Goal: Task Accomplishment & Management: Use online tool/utility

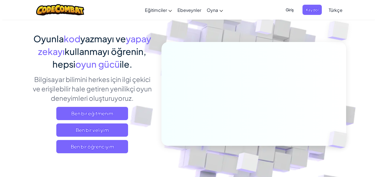
scroll to position [55, 0]
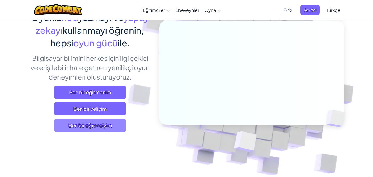
click at [78, 127] on span "Ben bir öğrenciyim" at bounding box center [90, 125] width 72 height 13
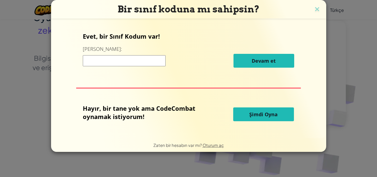
click at [121, 58] on input at bounding box center [124, 60] width 83 height 11
type input "Rice Side Duck"
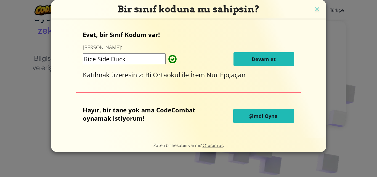
click at [272, 64] on button "Devam et" at bounding box center [263, 59] width 61 height 14
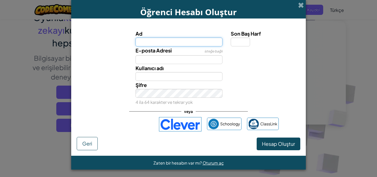
click at [205, 45] on input "Ad" at bounding box center [178, 42] width 87 height 9
click at [225, 56] on div "E-posta Adresi isteğe bağlı" at bounding box center [188, 55] width 229 height 18
click at [156, 42] on input "Ad" at bounding box center [178, 42] width 87 height 9
type input "ALİ GÜL"
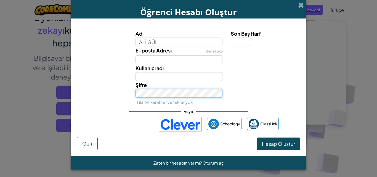
type input "ALİ GÜL"
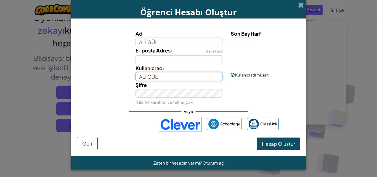
click at [160, 76] on input "ALİ GÜL" at bounding box center [178, 76] width 87 height 9
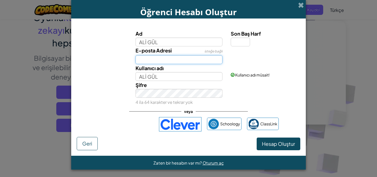
drag, startPoint x: 161, startPoint y: 61, endPoint x: 161, endPoint y: 57, distance: 4.1
click at [161, 61] on input "E-posta Adresi" at bounding box center [178, 59] width 87 height 9
click at [240, 45] on input "Son Baş Harf" at bounding box center [240, 42] width 19 height 9
type input "1"
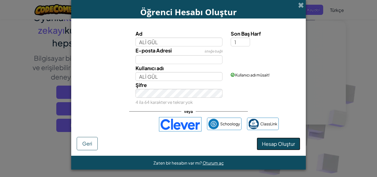
type input "ALİ GÜL1"
click at [276, 140] on button "Hesap Oluştur" at bounding box center [279, 143] width 44 height 13
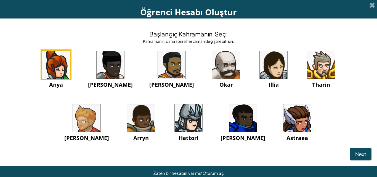
click at [212, 60] on img at bounding box center [226, 65] width 28 height 28
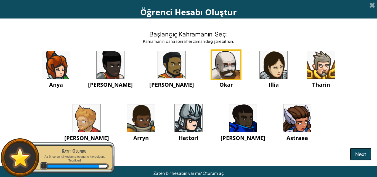
click at [355, 153] on span "Next" at bounding box center [360, 154] width 11 height 6
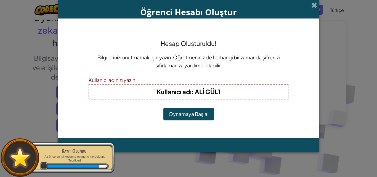
click at [178, 113] on button "Oynamaya Başla!" at bounding box center [188, 114] width 50 height 13
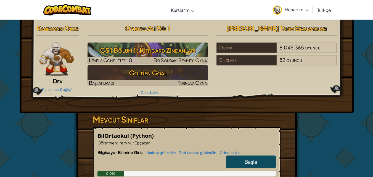
scroll to position [83, 0]
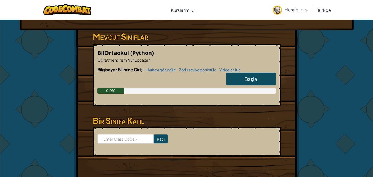
click at [239, 79] on link "Başla" at bounding box center [251, 79] width 50 height 13
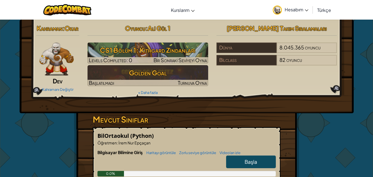
select select "tr"
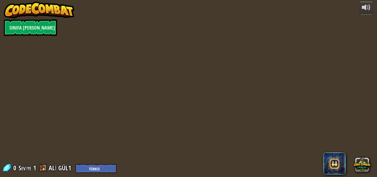
select select "tr"
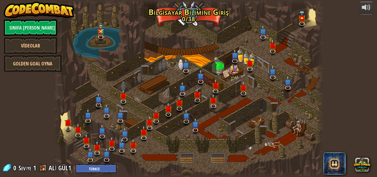
select select "tr"
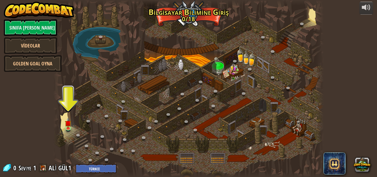
drag, startPoint x: 239, startPoint y: 79, endPoint x: 144, endPoint y: 77, distance: 94.9
click at [144, 77] on div at bounding box center [188, 88] width 271 height 177
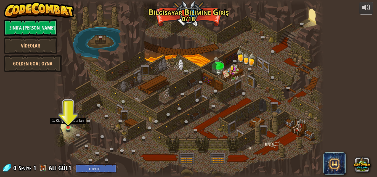
click at [70, 121] on img at bounding box center [68, 120] width 6 height 15
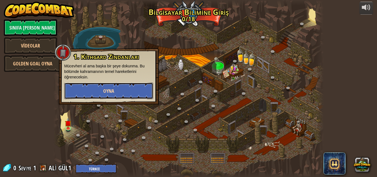
click at [94, 92] on button "Oyna" at bounding box center [108, 90] width 89 height 17
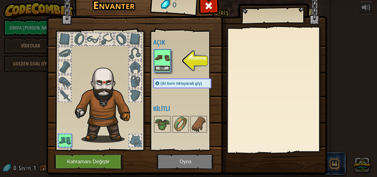
click at [154, 68] on button "Giy" at bounding box center [161, 68] width 15 height 6
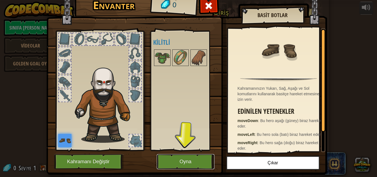
click at [173, 157] on button "Oyna" at bounding box center [186, 161] width 58 height 15
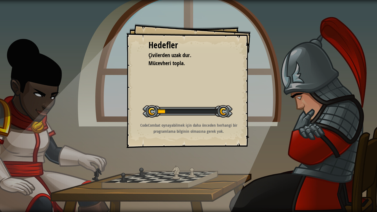
click at [172, 140] on div "Hedefler Çivilerden uzak dur. Mücevheri topla. Seviyeyi Başlat Yüklenemiyor Bu …" at bounding box center [188, 86] width 124 height 124
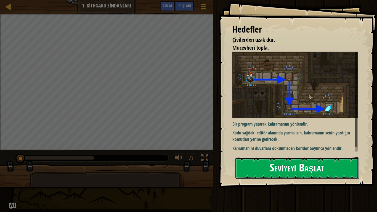
click at [269, 163] on button "Seviyeyi Başlat" at bounding box center [297, 168] width 124 height 22
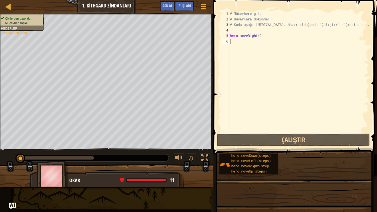
click at [269, 172] on div "Hedefler Çivilerden uzak dur. Mücevheri topla. Bir program yazarak kahramanını …" at bounding box center [188, 106] width 377 height 212
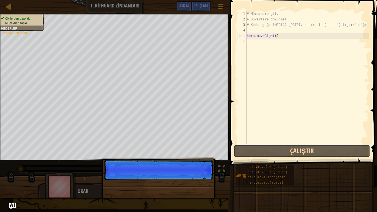
click at [286, 148] on button "Çalıştır" at bounding box center [302, 151] width 136 height 13
click at [287, 144] on div "1 2 3 4 5 6 # Mücevhere git. # Duvarlara dokunma! # Kodu aşağı [MEDICAL_DATA]. …" at bounding box center [302, 94] width 149 height 182
click at [287, 140] on div "# Mücevhere git. # Duvarlara dokunma! # Kodu aşağı [MEDICAL_DATA]. Hazır olduğu…" at bounding box center [307, 82] width 123 height 143
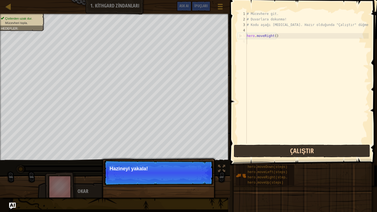
click at [277, 149] on button "Çalıştır" at bounding box center [302, 151] width 136 height 13
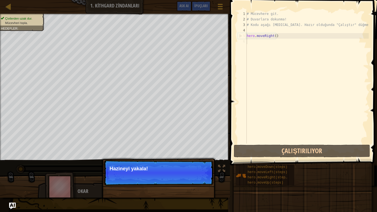
click at [142, 167] on p "Devam et Hazineyi yakala!" at bounding box center [159, 172] width 110 height 25
click at [140, 167] on p "Hazineyi yakala!" at bounding box center [159, 169] width 98 height 6
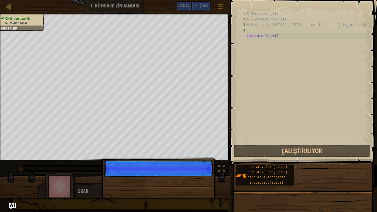
scroll to position [2, 0]
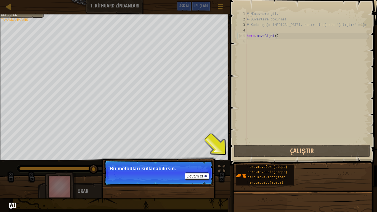
click at [210, 172] on div "Çivilerden uzak dur. Mücevheri topla. Hedefler : Tamamlanmamış ♫ Okar 11 x: 18 …" at bounding box center [188, 106] width 377 height 184
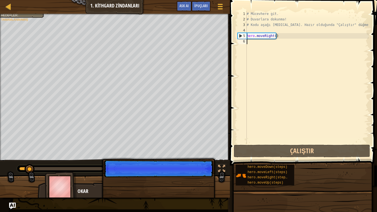
click at [194, 175] on p "Devam et" at bounding box center [159, 168] width 110 height 17
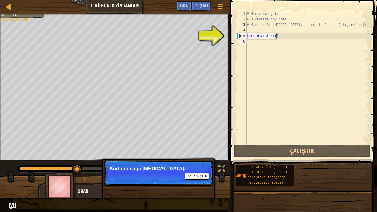
drag, startPoint x: 238, startPoint y: 39, endPoint x: 258, endPoint y: 45, distance: 20.9
click at [242, 42] on div "6" at bounding box center [242, 42] width 9 height 6
click at [262, 55] on div "# Mücevhere git. # Duvarlara dokunma! # Kodu aşağı [MEDICAL_DATA]. Hazır olduğu…" at bounding box center [307, 82] width 123 height 143
click at [258, 45] on div "# Mücevhere git. # Duvarlara dokunma! # Kodu aşağı [MEDICAL_DATA]. Hazır olduğu…" at bounding box center [307, 82] width 123 height 143
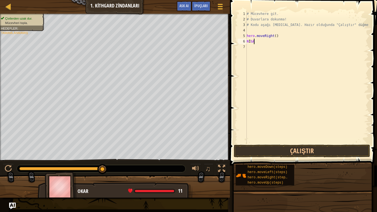
scroll to position [2, 0]
type textarea "N"
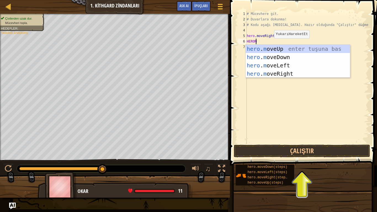
scroll to position [2, 1]
type textarea "HEROMOV"
click at [267, 75] on div "hero . mov eUp enter tuşuna bas hero . mov eDown enter tuşuna bas hero . mov eL…" at bounding box center [298, 70] width 104 height 50
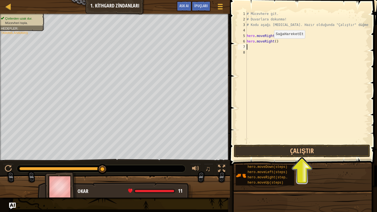
scroll to position [2, 0]
drag, startPoint x: 278, startPoint y: 153, endPoint x: 278, endPoint y: 146, distance: 7.2
click at [278, 151] on button "Çalıştır" at bounding box center [302, 151] width 136 height 13
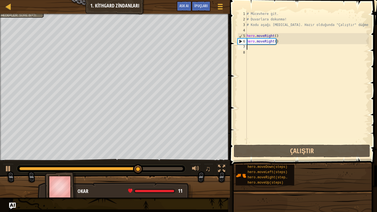
click at [309, 40] on div "# Mücevhere git. # Duvarlara dokunma! # Kodu aşağı [MEDICAL_DATA]. Hazır olduğu…" at bounding box center [307, 82] width 123 height 143
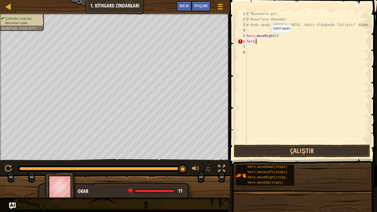
click at [264, 42] on div "# Mücevhere git. # Duvarlara dokunma! # Kodu aşağı [MEDICAL_DATA]. Hazır olduğu…" at bounding box center [307, 82] width 123 height 143
type textarea "h"
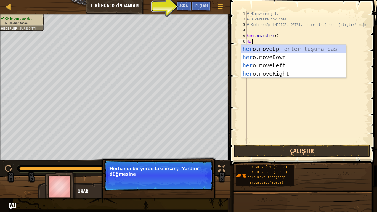
type textarea "HERO"
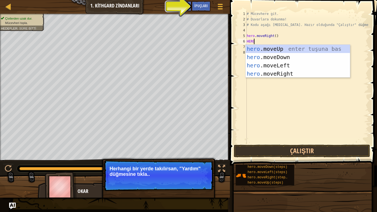
scroll to position [2, 0]
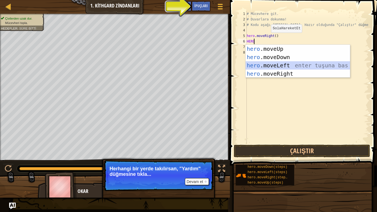
click at [266, 69] on div "hero .moveUp enter tuşuna bas hero .moveDown enter tuşuna bas hero .moveLeft en…" at bounding box center [298, 70] width 104 height 50
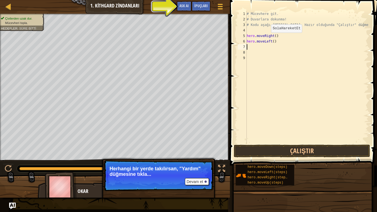
scroll to position [2, 0]
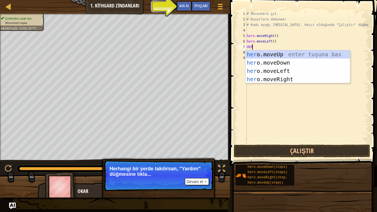
type textarea "HERO"
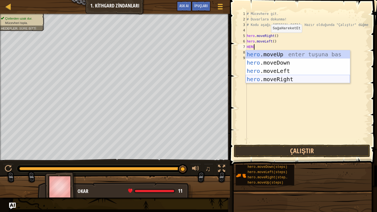
click at [270, 76] on div "hero .moveUp enter tuşuna bas hero .moveDown enter tuşuna bas hero .moveLeft en…" at bounding box center [298, 75] width 104 height 50
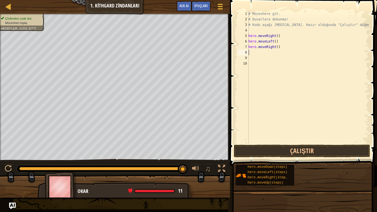
scroll to position [2, 0]
click at [250, 154] on button "Çalıştır" at bounding box center [302, 151] width 136 height 13
type textarea "h"
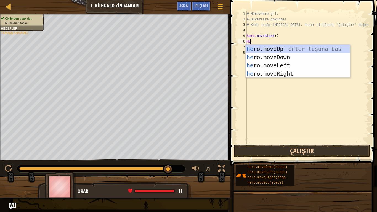
type textarea "HER"
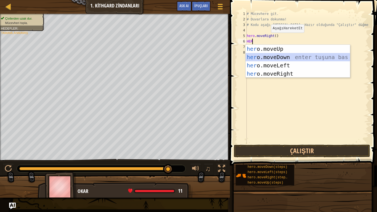
click at [273, 53] on div "her o.moveUp enter tuşuna bas her o.moveDown enter tuşuna bas her o.moveLeft en…" at bounding box center [298, 70] width 104 height 50
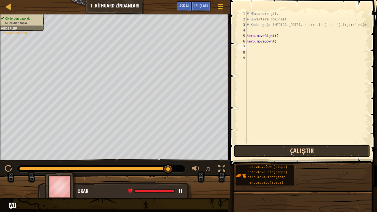
click at [288, 150] on button "Çalıştır" at bounding box center [302, 151] width 136 height 13
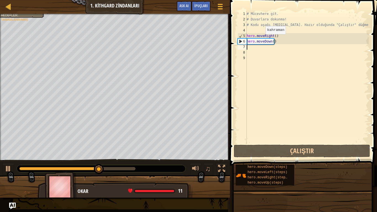
click at [250, 47] on div "# Mücevhere git. # Duvarlara dokunma! # Kodu aşağı [MEDICAL_DATA]. Hazır olduğu…" at bounding box center [307, 82] width 123 height 143
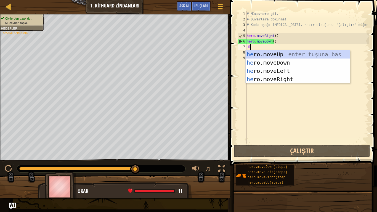
type textarea "HERO"
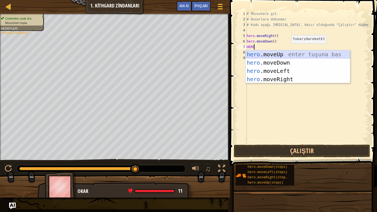
click at [284, 55] on div "hero .moveUp enter tuşuna bas hero .moveDown enter tuşuna bas hero .moveLeft en…" at bounding box center [298, 75] width 104 height 50
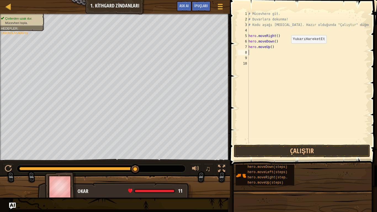
scroll to position [2, 0]
click at [280, 151] on button "Çalıştır" at bounding box center [302, 151] width 136 height 13
type textarea "h"
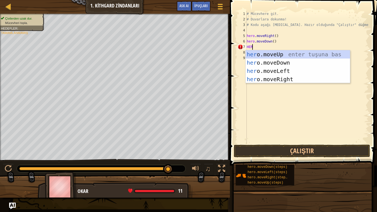
type textarea "HERO"
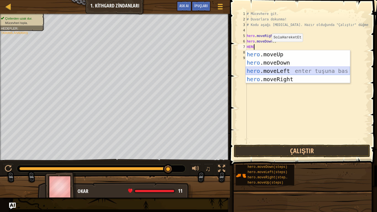
click at [275, 68] on div "hero .moveUp enter tuşuna bas hero .moveDown enter tuşuna bas hero .moveLeft en…" at bounding box center [298, 75] width 104 height 50
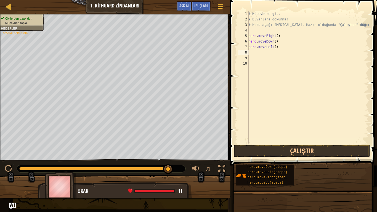
scroll to position [2, 0]
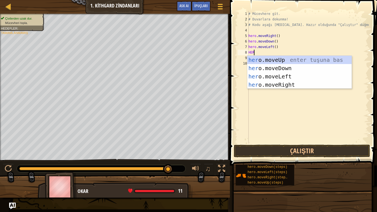
type textarea "HERO"
click at [263, 76] on div "hero .moveUp enter tuşuna bas hero .moveDown enter tuşuna bas hero .moveLeft en…" at bounding box center [299, 81] width 104 height 50
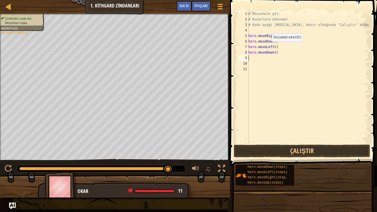
scroll to position [2, 0]
click at [280, 52] on div "# Mücevhere git. # Duvarlara dokunma! # Kodu aşağı [MEDICAL_DATA]. Hazır olduğu…" at bounding box center [307, 82] width 121 height 143
type textarea "h"
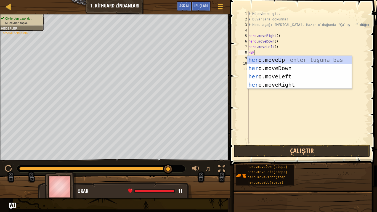
type textarea "HERO"
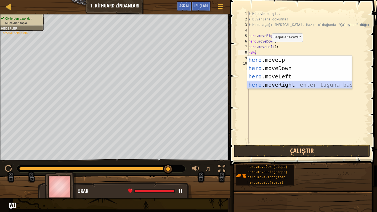
click at [283, 82] on div "hero .moveUp enter tuşuna bas hero .moveDown enter tuşuna bas hero .moveLeft en…" at bounding box center [299, 81] width 104 height 50
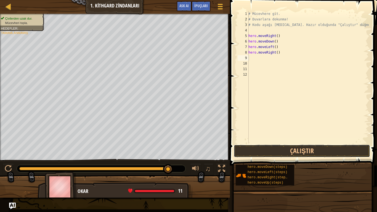
drag, startPoint x: 263, startPoint y: 151, endPoint x: 269, endPoint y: 138, distance: 14.5
click at [263, 150] on button "Çalıştır" at bounding box center [302, 151] width 136 height 13
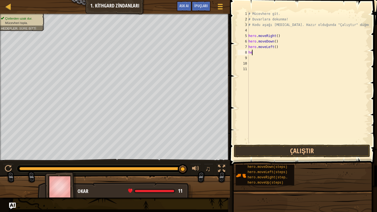
type textarea "h"
click at [280, 49] on div "# Mücevhere git. # Duvarlara dokunma! # Kodu aşağı [MEDICAL_DATA]. Hazır olduğu…" at bounding box center [307, 82] width 121 height 143
type textarea "h"
type textarea """
type textarea "hero.moveDown()"
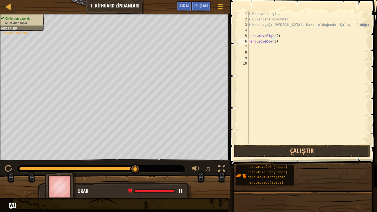
click at [281, 82] on div "# Mücevhere git. # Duvarlara dokunma! # Kodu aşağı [MEDICAL_DATA]. Hazır olduğu…" at bounding box center [307, 82] width 121 height 143
type textarea "ı"
type textarea "d"
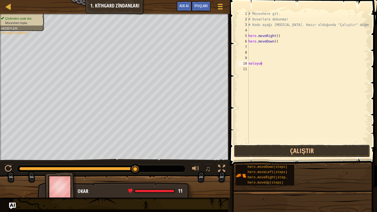
drag, startPoint x: 287, startPoint y: 152, endPoint x: 250, endPoint y: 40, distance: 117.8
click at [287, 149] on button "Çalıştır" at bounding box center [302, 151] width 136 height 13
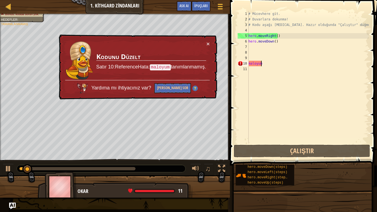
click at [270, 65] on div "# Mücevhere git. # Duvarlara dokunma! # Kodu aşağı [MEDICAL_DATA]. Hazır olduğu…" at bounding box center [307, 82] width 121 height 143
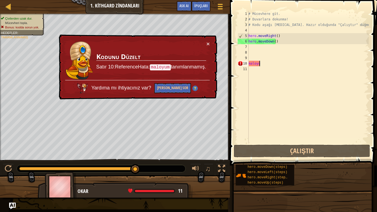
type textarea "m"
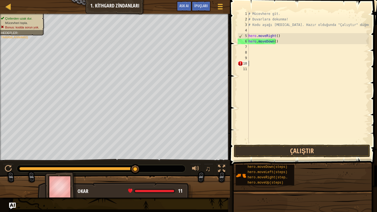
scroll to position [2, 0]
click at [249, 64] on div "# Mücevhere git. # Duvarlara dokunma! # Kodu aşağı [MEDICAL_DATA]. Hazır olduğu…" at bounding box center [307, 82] width 121 height 143
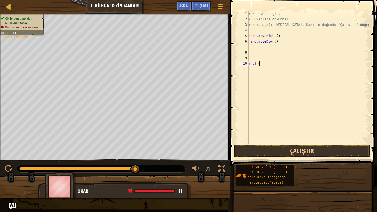
type textarea "v"
type textarea "d"
type textarea "3"
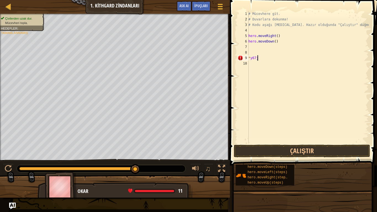
type textarea "*"
type textarea "u"
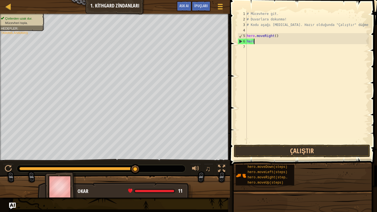
type textarea "h"
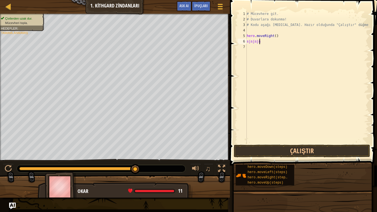
type textarea "s"
click at [283, 34] on div "# Mücevhere git. # Duvarlara dokunma! # Kodu aşağı [MEDICAL_DATA]. Hazır olduğu…" at bounding box center [307, 82] width 123 height 143
type textarea "h"
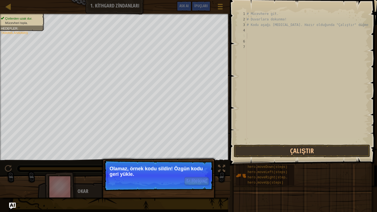
click at [102, 177] on div "Harita Bilgisayar Bilimine Giriş 1. Kithgard Zindanları Oyun Menüsü Bitti İpuçl…" at bounding box center [188, 106] width 377 height 212
drag, startPoint x: 137, startPoint y: 159, endPoint x: 131, endPoint y: 158, distance: 6.6
click at [133, 161] on div "↻ Reload Olamaz, örnek kodu sildin! Özgün kodu [PERSON_NAME] yükle." at bounding box center [158, 198] width 115 height 82
drag, startPoint x: 185, startPoint y: 173, endPoint x: 190, endPoint y: 180, distance: 8.9
click at [188, 177] on p "Olamaz, örnek kodu sildin! Özgün kodu geri yükle." at bounding box center [159, 171] width 98 height 11
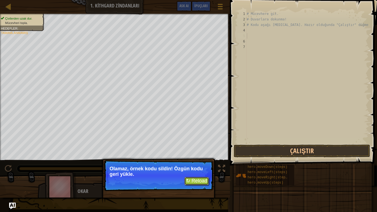
click at [190, 177] on button "↻ Reload" at bounding box center [196, 181] width 25 height 8
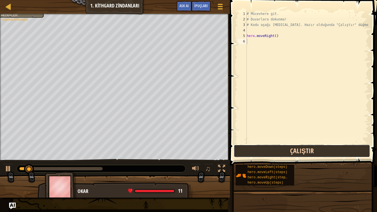
click at [282, 150] on button "Çalıştır" at bounding box center [302, 151] width 136 height 13
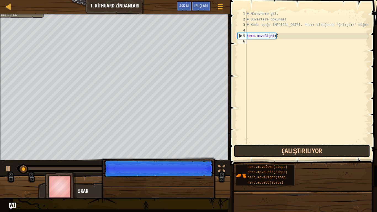
click at [282, 150] on button "Çalıştırılıyor" at bounding box center [302, 151] width 136 height 13
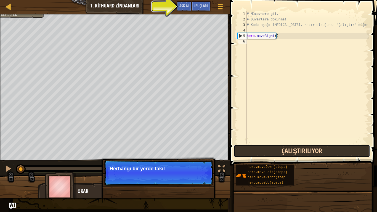
click at [282, 150] on button "Çalıştırılıyor" at bounding box center [302, 151] width 136 height 13
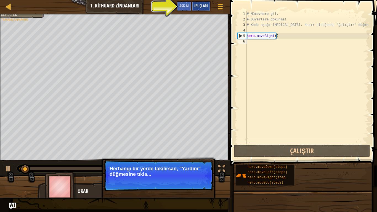
click at [196, 9] on div "İpuçları" at bounding box center [200, 6] width 19 height 10
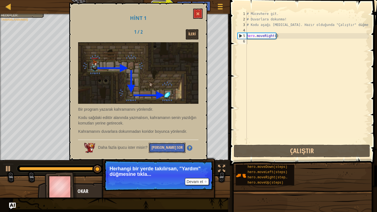
click at [170, 148] on button "[PERSON_NAME] Sor" at bounding box center [167, 148] width 37 height 10
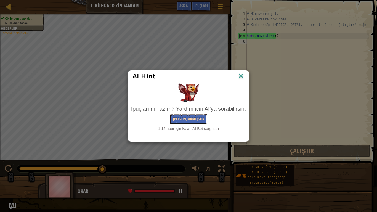
click at [189, 119] on button "[PERSON_NAME] Sor" at bounding box center [188, 119] width 37 height 10
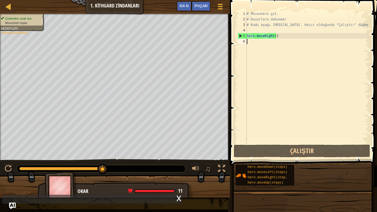
click at [262, 44] on div "# Mücevhere git. # Duvarlara dokunma! # Kodu aşağı [MEDICAL_DATA]. Hazır olduğu…" at bounding box center [307, 82] width 123 height 143
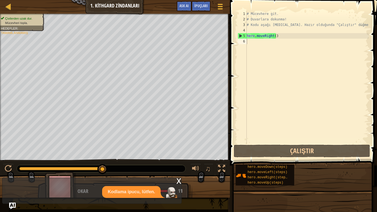
drag, startPoint x: 281, startPoint y: 212, endPoint x: 369, endPoint y: 212, distance: 88.3
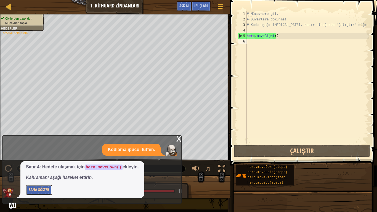
click at [44, 177] on button "Bana Göster" at bounding box center [39, 190] width 26 height 10
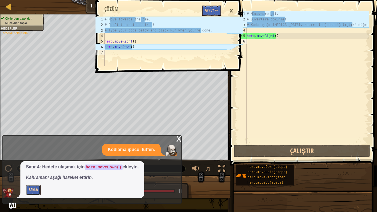
click at [28, 177] on button "Sakla" at bounding box center [33, 190] width 15 height 10
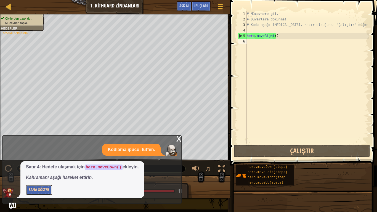
click at [28, 177] on button "Bana Göster" at bounding box center [39, 190] width 26 height 10
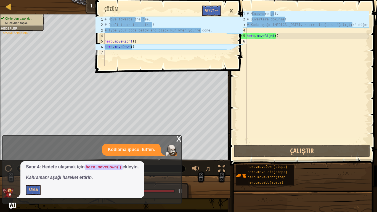
type textarea "# Move towards the gem."
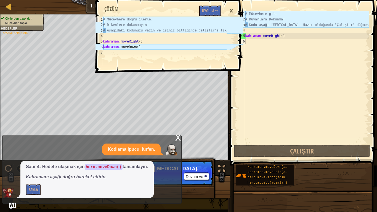
click at [233, 13] on div "# Move towards the gem. 1 2 3 4 5 6 7 # Mücevhere doğru ilerle. # Dikenlere dok…" at bounding box center [168, 35] width 149 height 65
click at [214, 10] on font "Uygula =>" at bounding box center [210, 10] width 16 height 5
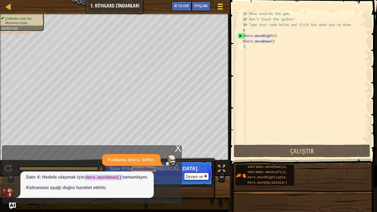
click at [224, 8] on button "Oyun Menüsü" at bounding box center [220, 8] width 15 height 14
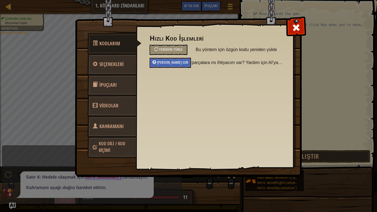
click at [293, 31] on span at bounding box center [296, 27] width 9 height 9
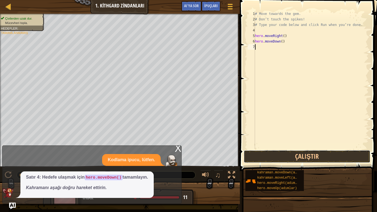
drag, startPoint x: 309, startPoint y: 153, endPoint x: 309, endPoint y: 147, distance: 5.5
click at [309, 151] on button "Çalıştır" at bounding box center [307, 156] width 127 height 13
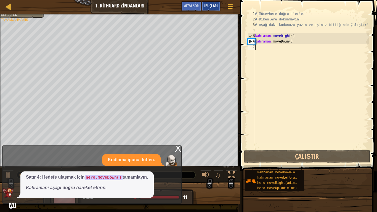
click at [216, 6] on font "İpuçları" at bounding box center [211, 5] width 14 height 5
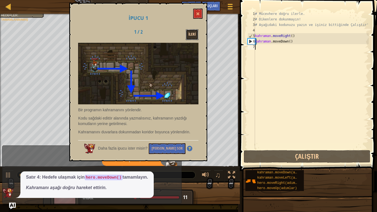
click at [196, 33] on button "İleri" at bounding box center [192, 34] width 13 height 11
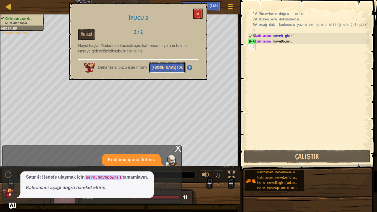
click at [156, 63] on button "[PERSON_NAME] Sor" at bounding box center [167, 67] width 37 height 11
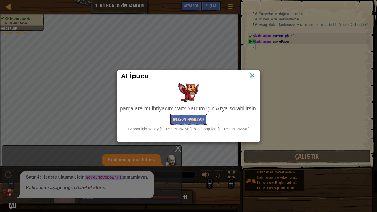
click at [190, 119] on font "[PERSON_NAME] Sor" at bounding box center [188, 118] width 31 height 5
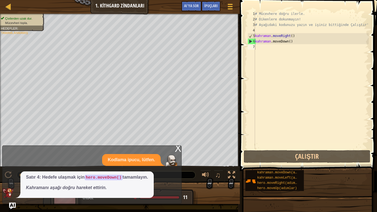
click at [172, 146] on div "X Kodlama ipucu, lütfen. Satır 4: Hedefe ulaşmak için hero.moveDown() tamamlayı…" at bounding box center [91, 174] width 179 height 58
click at [175, 153] on div "X Kodlama ipucu, lütfen. Satır 4: Hedefe ulaşmak için hero.moveDown() tamamlayı…" at bounding box center [91, 174] width 179 height 58
click at [179, 146] on font "X" at bounding box center [178, 148] width 7 height 11
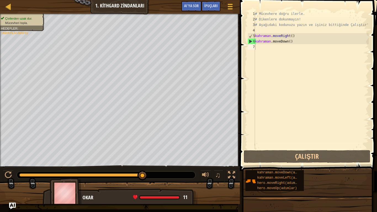
click at [263, 57] on div "# Mücevhere doğru ilerle. # Dikenlere dokunmayın! # Aşağıdaki kodunuzu yazın ve…" at bounding box center [311, 85] width 115 height 149
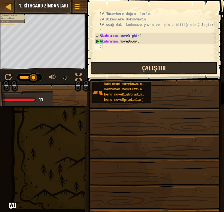
drag, startPoint x: 189, startPoint y: 75, endPoint x: 180, endPoint y: 69, distance: 10.6
click at [186, 75] on span at bounding box center [156, 33] width 142 height 99
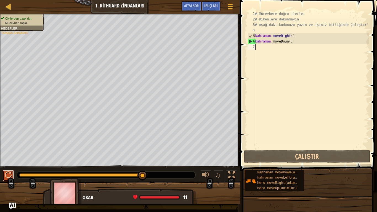
click at [9, 176] on div at bounding box center [8, 174] width 7 height 7
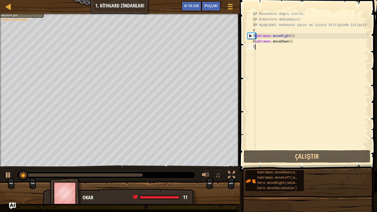
click at [0, 11] on div "Harita Bilgisayar Bilimine Giriş 1. Kithgard Zindanları Oyun Menüsü Bitti İpuçl…" at bounding box center [120, 7] width 240 height 14
click at [4, 4] on div "Harita Bilgisayar Bilimine Giriş 1. Kithgard Zindanları Oyun Menüsü Bitti İpuçl…" at bounding box center [120, 7] width 240 height 14
click at [5, 4] on div at bounding box center [8, 6] width 7 height 7
select select "tr"
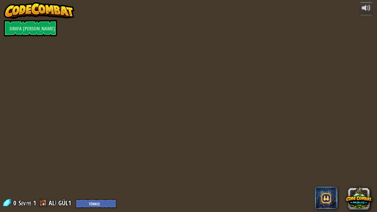
select select "tr"
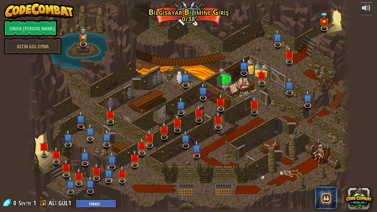
select select "tr"
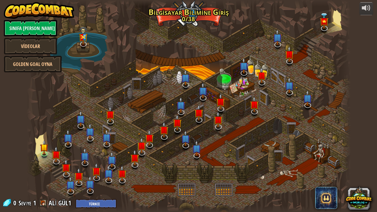
select select "tr"
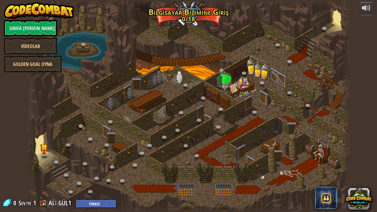
select select "tr"
drag, startPoint x: 142, startPoint y: 76, endPoint x: 140, endPoint y: 79, distance: 3.3
drag, startPoint x: 140, startPoint y: 79, endPoint x: 210, endPoint y: 29, distance: 85.6
click at [210, 29] on div at bounding box center [188, 106] width 324 height 212
